Goal: Navigation & Orientation: Understand site structure

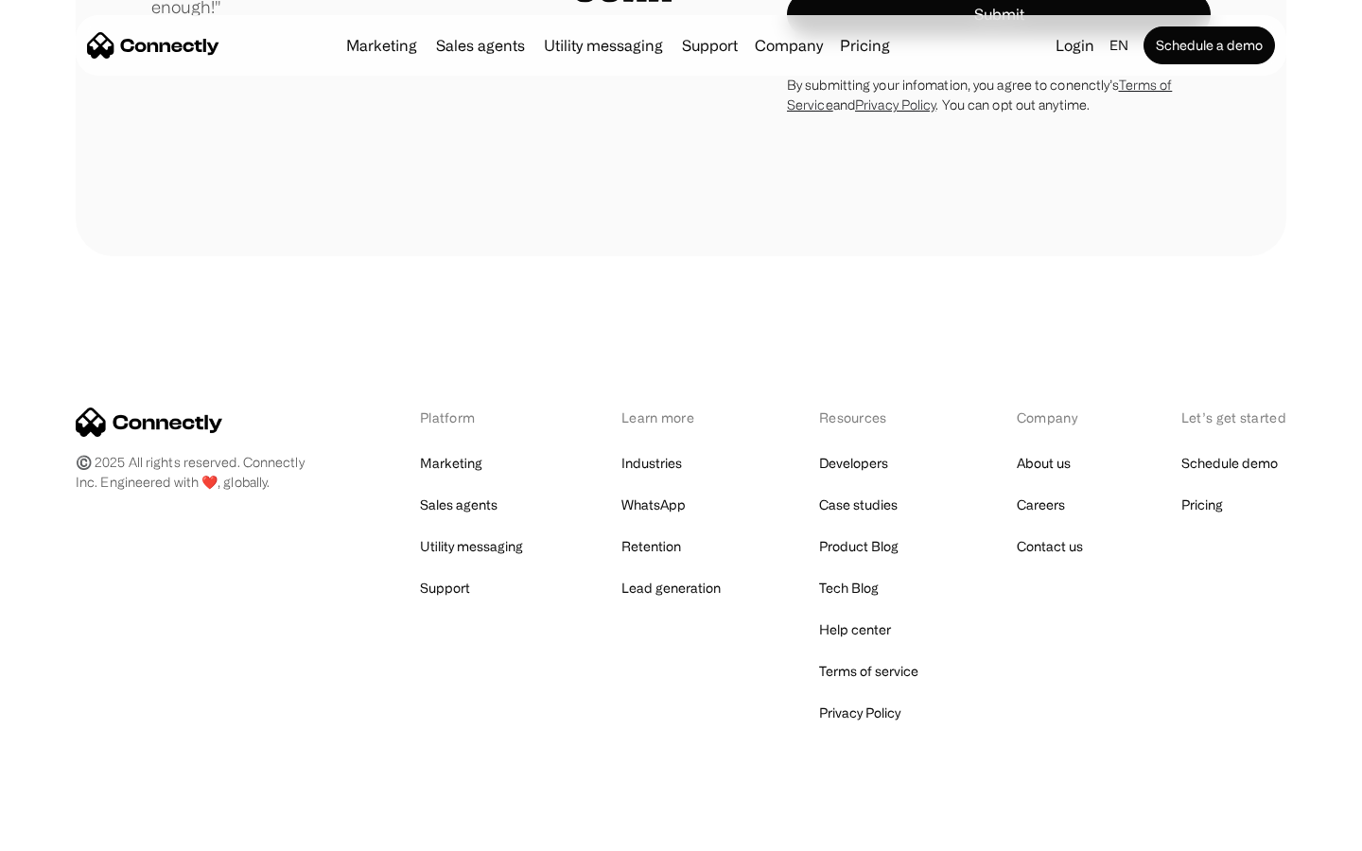
scroll to position [5358, 0]
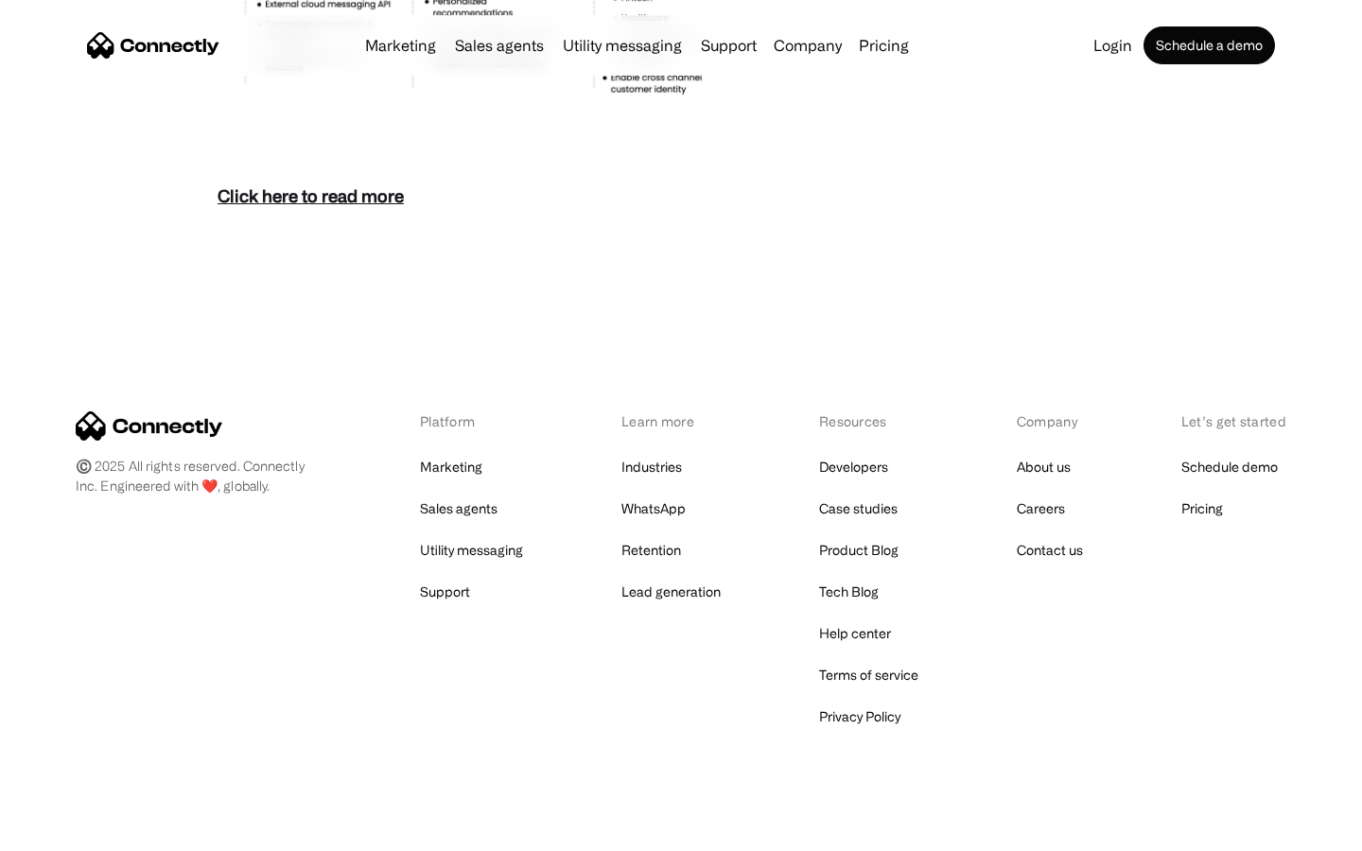
scroll to position [8202, 0]
